Goal: Information Seeking & Learning: Learn about a topic

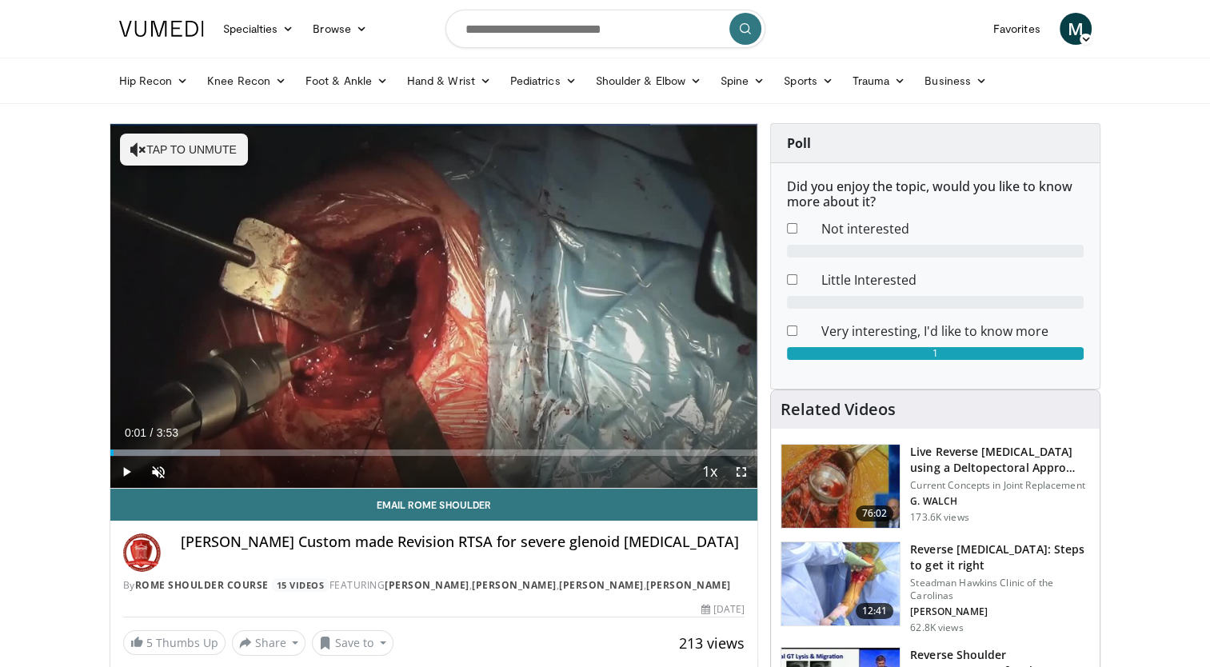
click at [739, 470] on span "Video Player" at bounding box center [741, 472] width 32 height 32
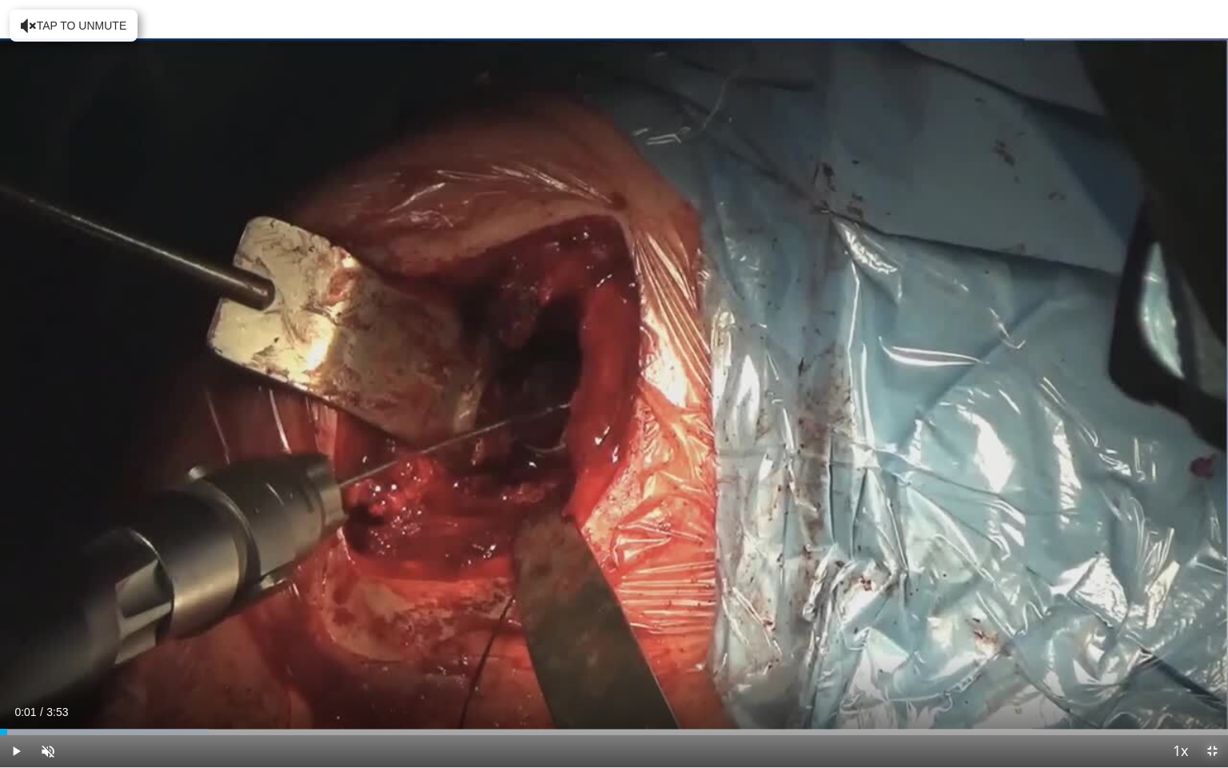
click at [1205, 666] on span "Video Player" at bounding box center [1212, 751] width 32 height 32
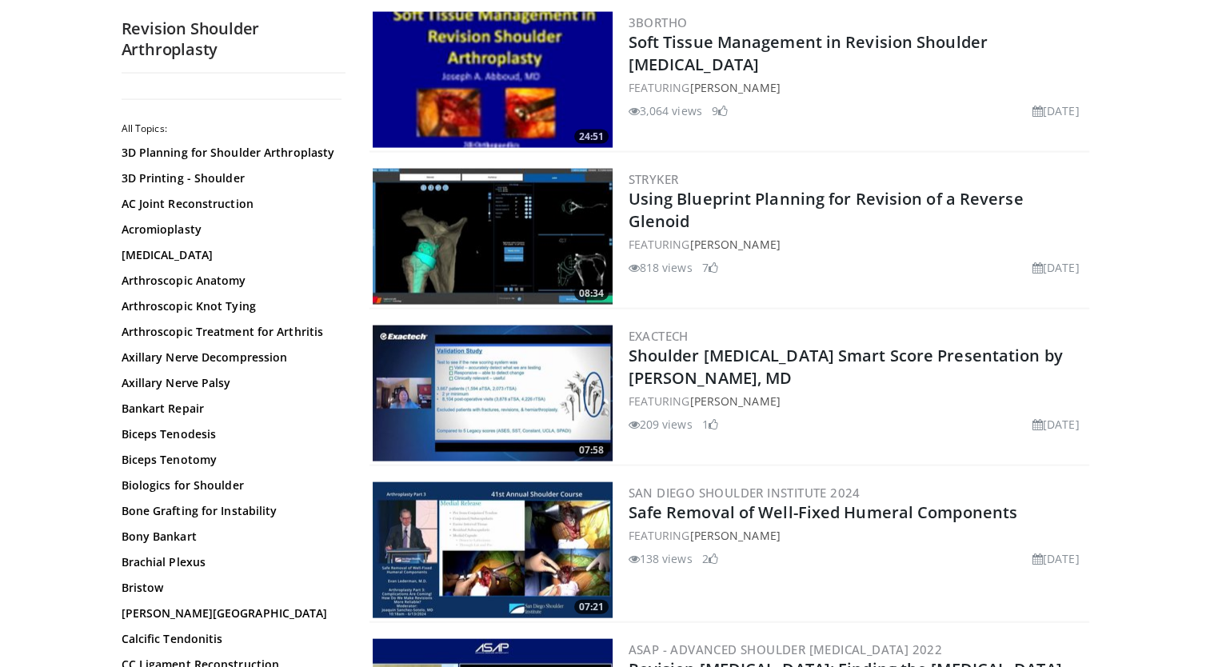
scroll to position [3621, 0]
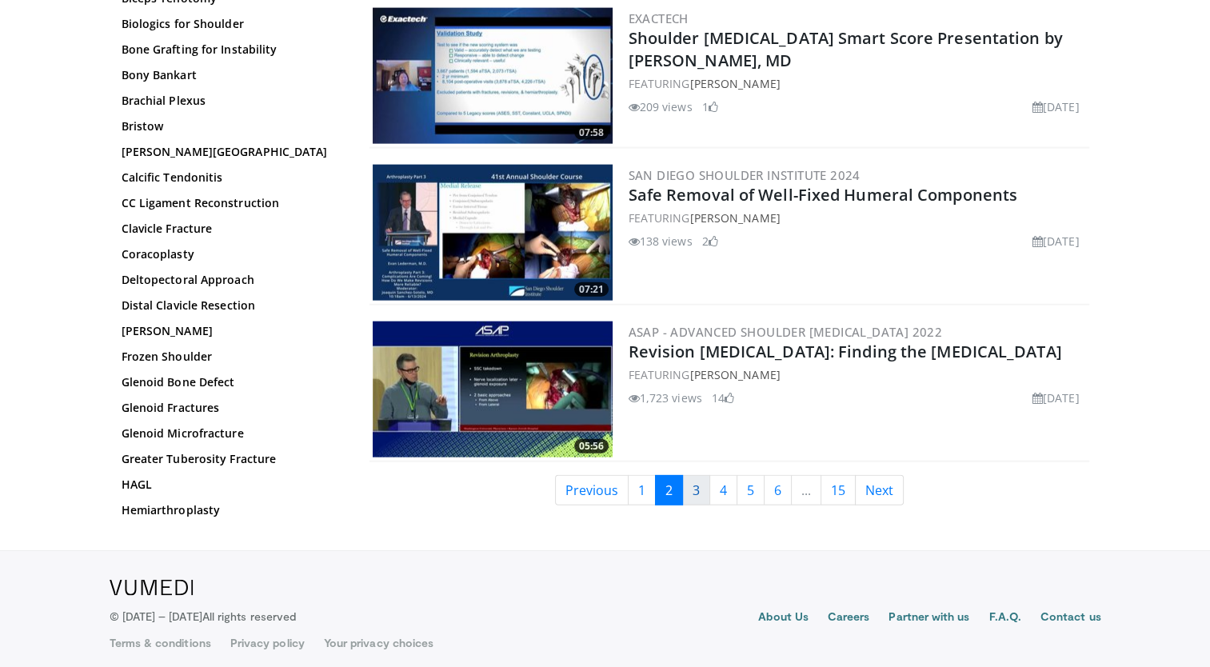
click at [698, 482] on link "3" at bounding box center [696, 490] width 28 height 30
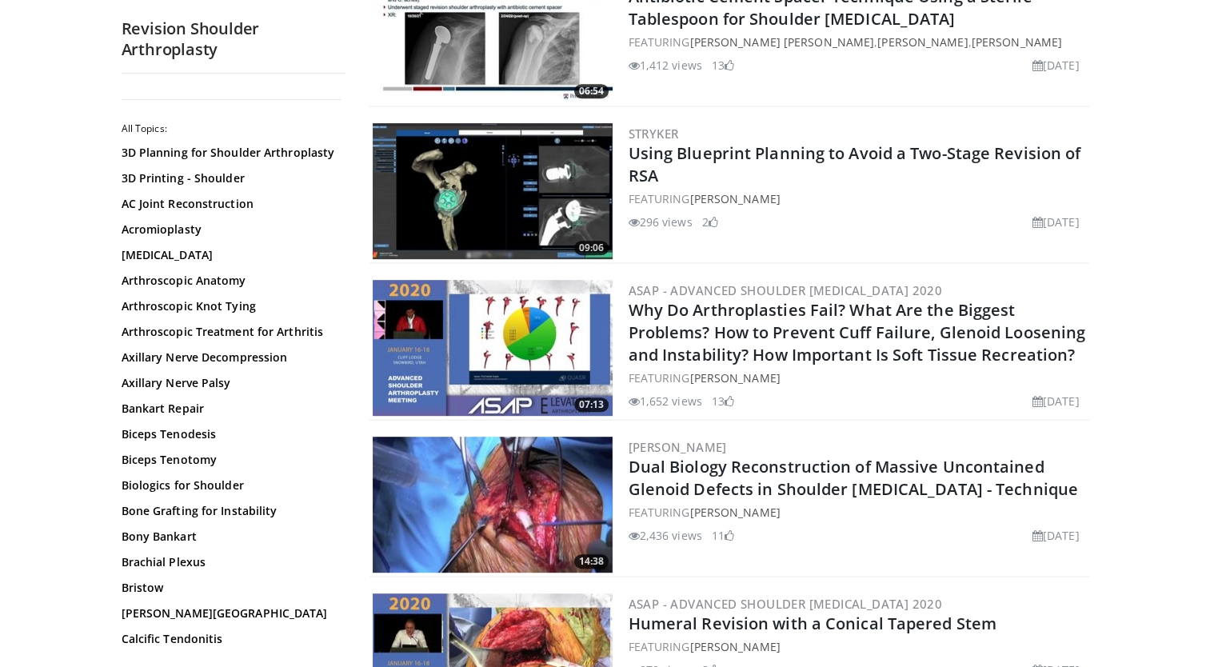
scroll to position [685, 0]
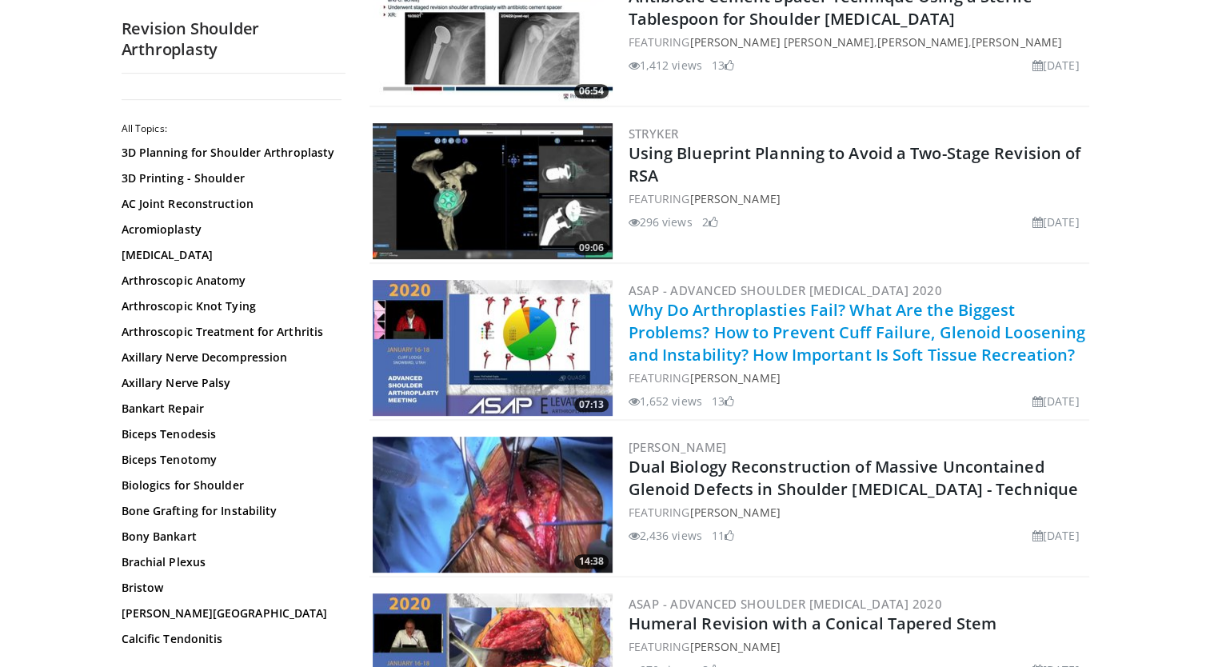
click at [722, 326] on link "Why Do Arthroplasties Fail? What Are the Biggest Problems? How to Prevent Cuff …" at bounding box center [857, 332] width 457 height 66
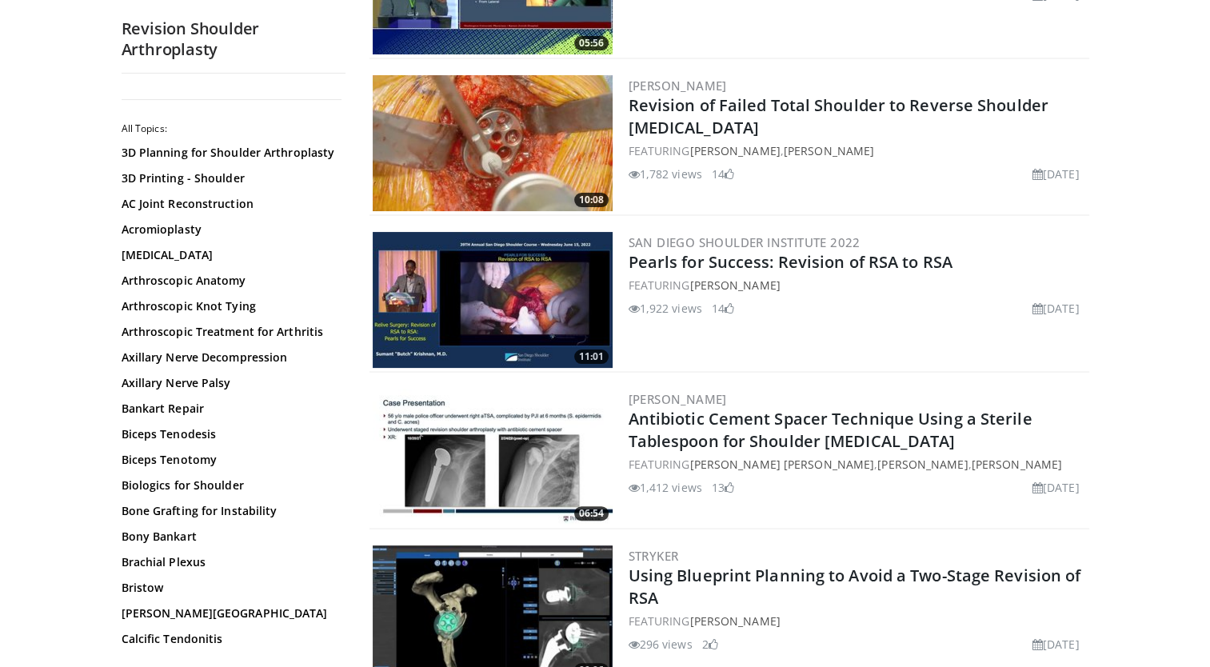
scroll to position [0, 0]
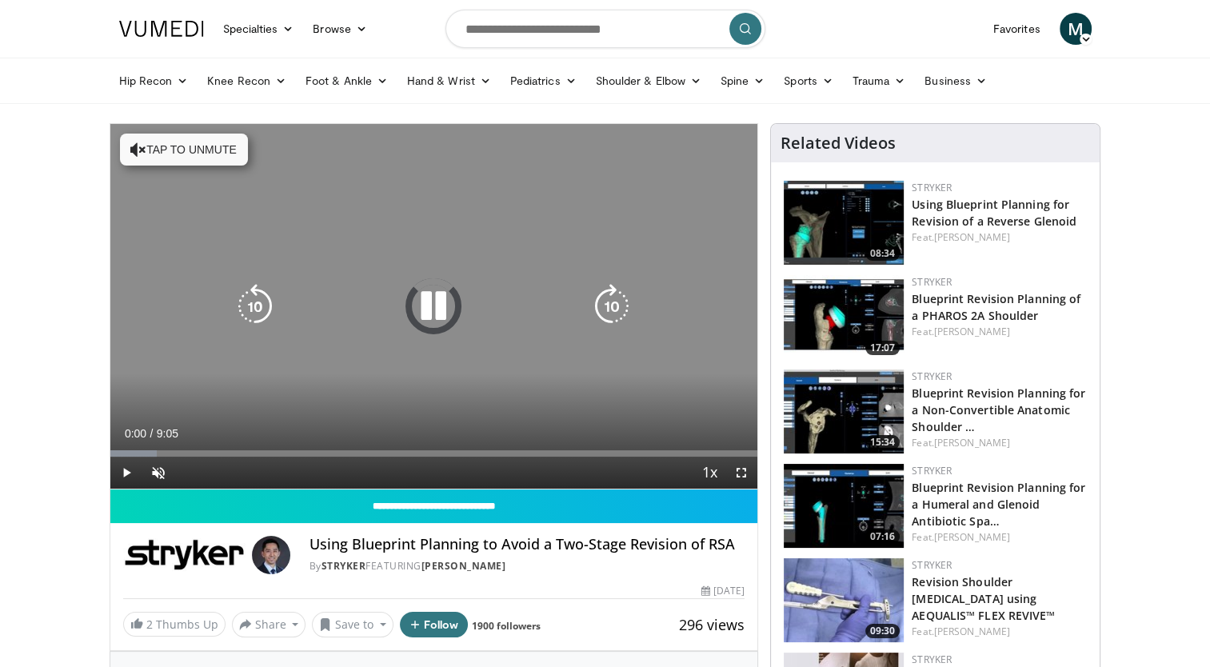
click at [433, 312] on icon "Video Player" at bounding box center [433, 306] width 45 height 45
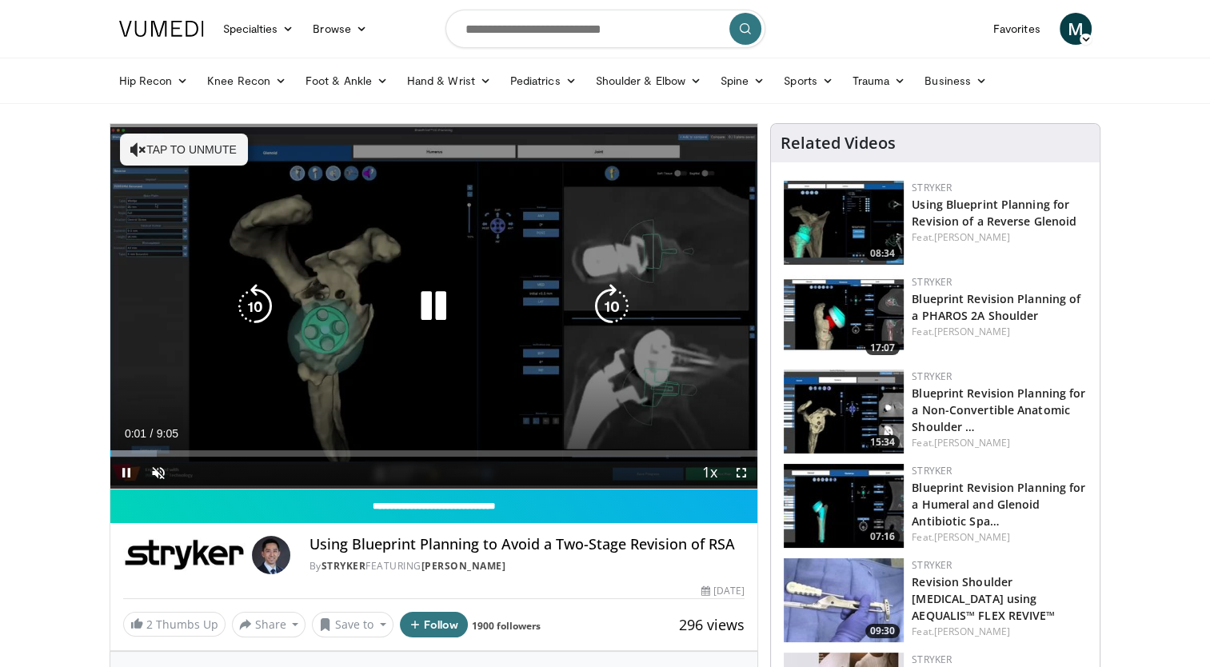
click at [433, 310] on icon "Video Player" at bounding box center [433, 306] width 45 height 45
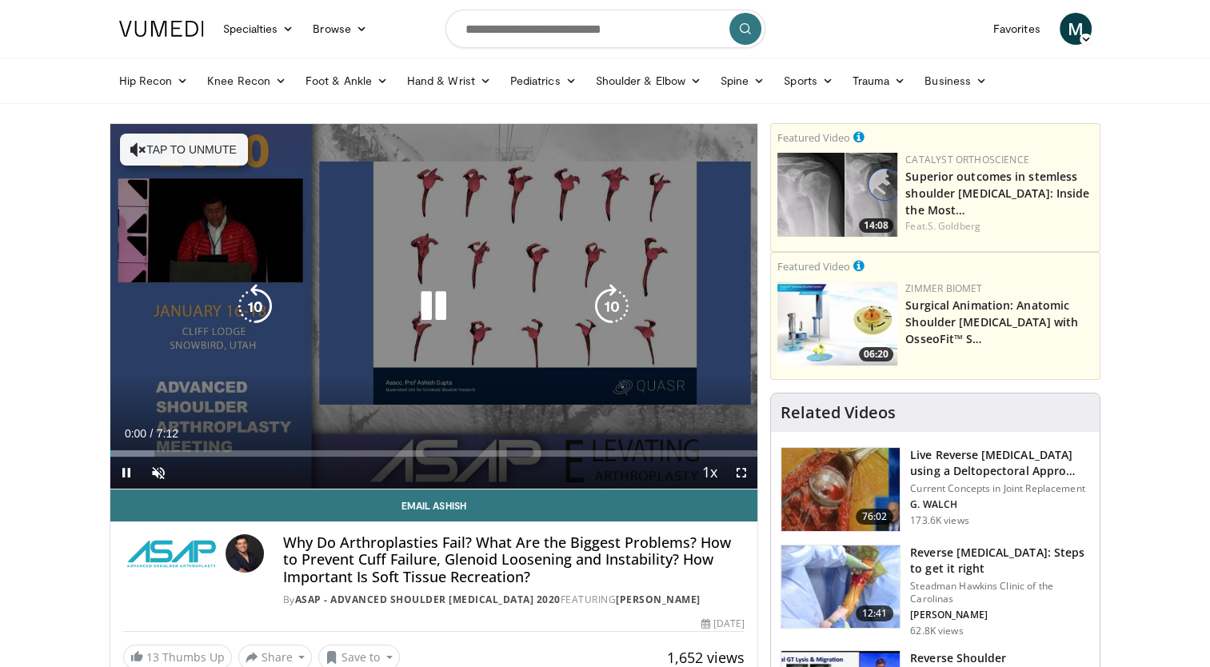
click at [425, 307] on icon "Video Player" at bounding box center [433, 306] width 45 height 45
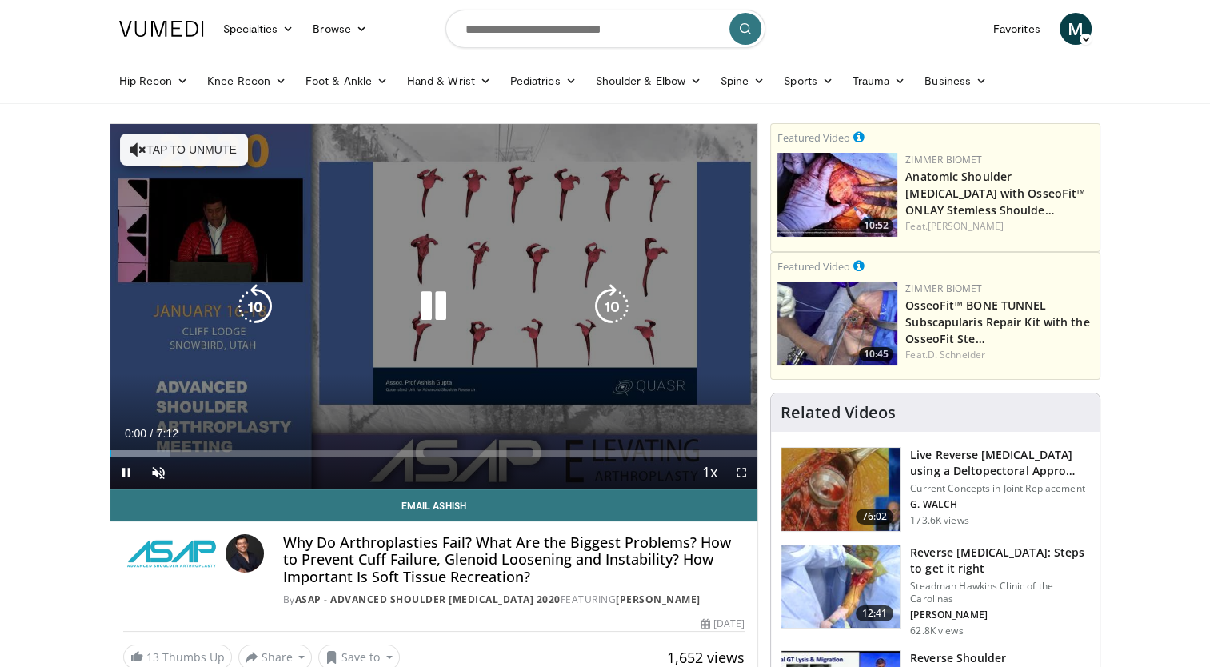
click at [423, 304] on icon "Video Player" at bounding box center [433, 306] width 45 height 45
